Goal: Information Seeking & Learning: Learn about a topic

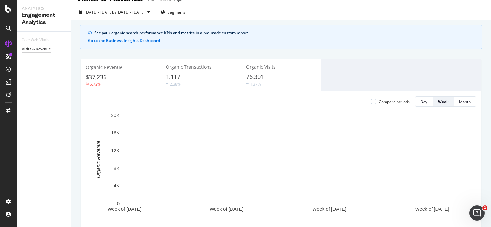
scroll to position [7, 0]
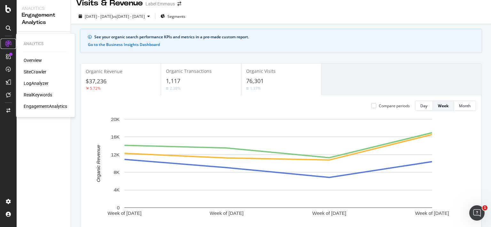
click at [6, 47] on icon at bounding box center [8, 44] width 6 height 6
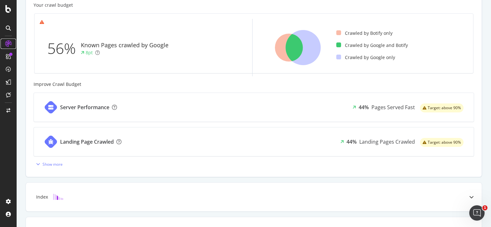
scroll to position [190, 0]
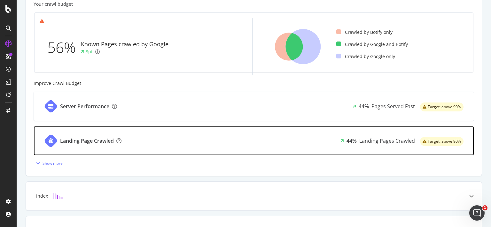
click at [279, 142] on div "Landing Page Crawled 44% Landing Pages Crawled Target: above 90%" at bounding box center [254, 141] width 440 height 29
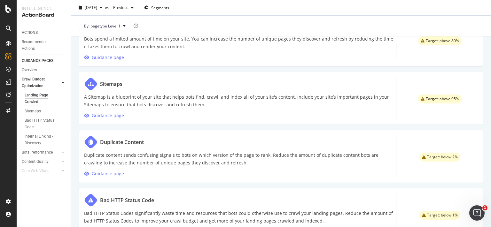
scroll to position [379, 0]
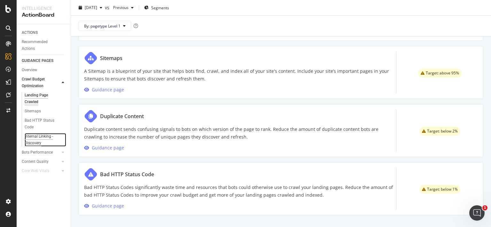
click at [32, 141] on div "Internal Linking - Discovery" at bounding box center [43, 139] width 36 height 13
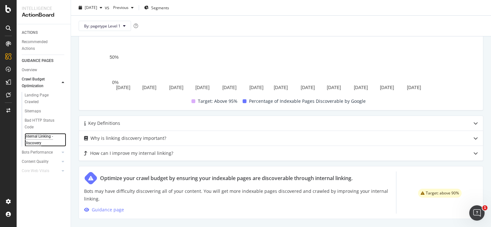
scroll to position [407, 0]
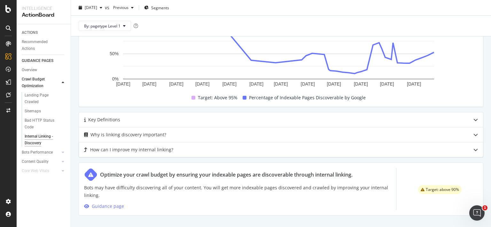
click at [157, 148] on div "How can I improve my internal linking?" at bounding box center [131, 150] width 83 height 8
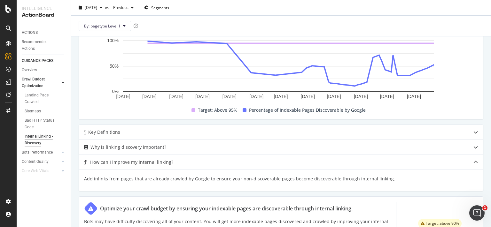
scroll to position [394, 0]
click at [144, 146] on div "Why is linking discovery important?" at bounding box center [128, 148] width 76 height 8
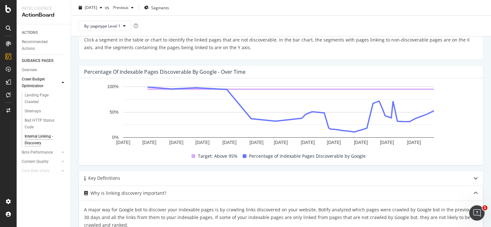
scroll to position [349, 0]
